Goal: Find specific page/section: Find specific page/section

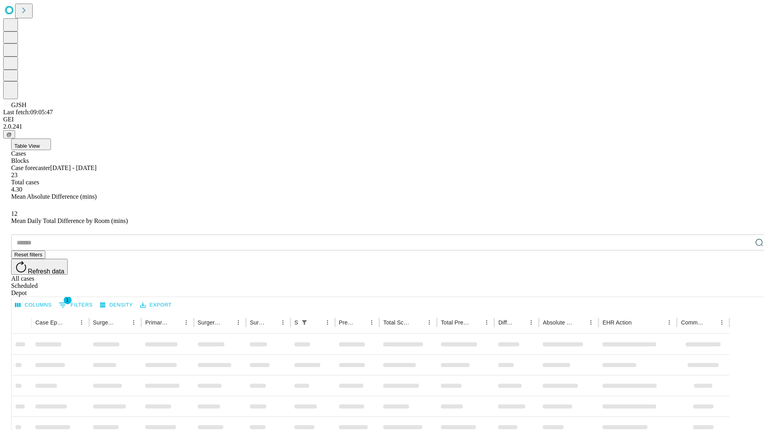
click at [40, 143] on span "Table View" at bounding box center [26, 146] width 25 height 6
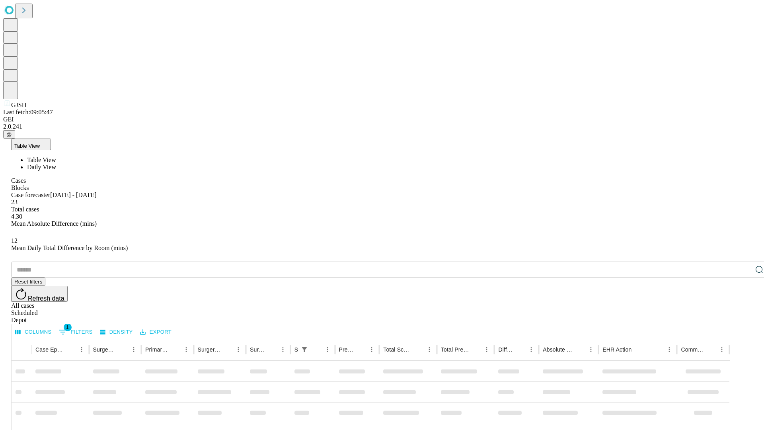
click at [56, 164] on span "Daily View" at bounding box center [41, 167] width 29 height 7
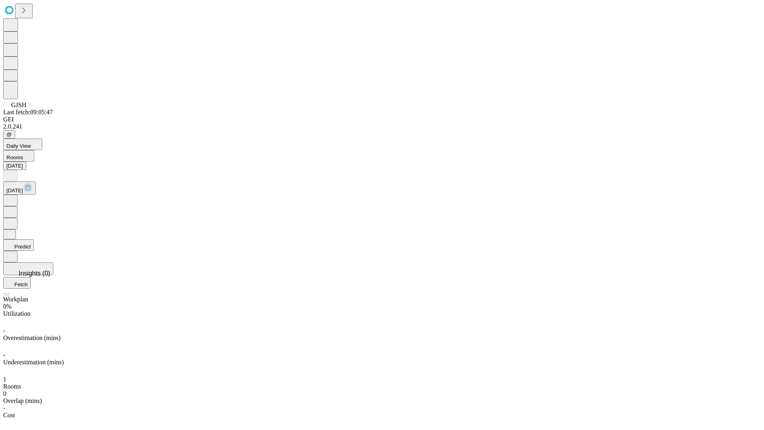
click at [34, 239] on button "Predict" at bounding box center [18, 245] width 31 height 12
